Goal: Find specific page/section: Find specific page/section

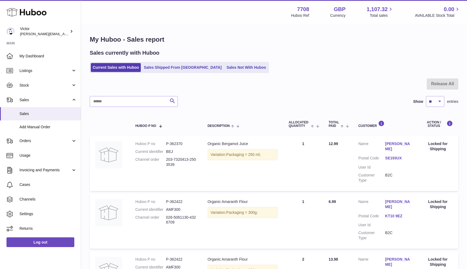
click at [121, 66] on link "Current Sales with Huboo" at bounding box center [116, 67] width 50 height 9
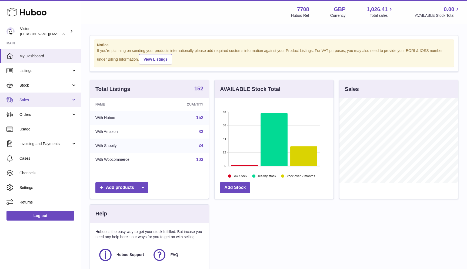
click at [51, 101] on span "Sales" at bounding box center [45, 99] width 52 height 5
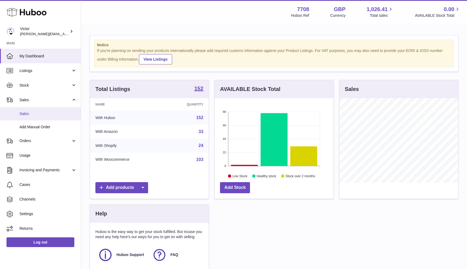
click at [49, 109] on link "Sales" at bounding box center [40, 113] width 81 height 13
